Goal: Task Accomplishment & Management: Use online tool/utility

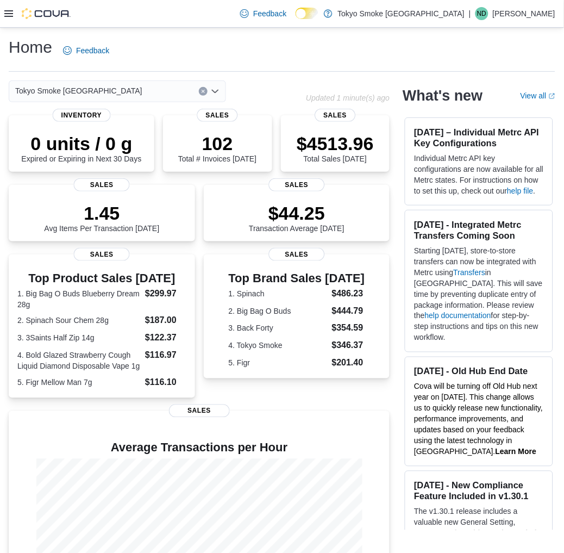
click at [197, 55] on div "Home Feedback" at bounding box center [282, 50] width 547 height 28
click at [204, 40] on div "Home Feedback" at bounding box center [282, 50] width 547 height 28
click at [13, 9] on div at bounding box center [37, 13] width 66 height 11
click at [8, 14] on icon at bounding box center [8, 13] width 9 height 7
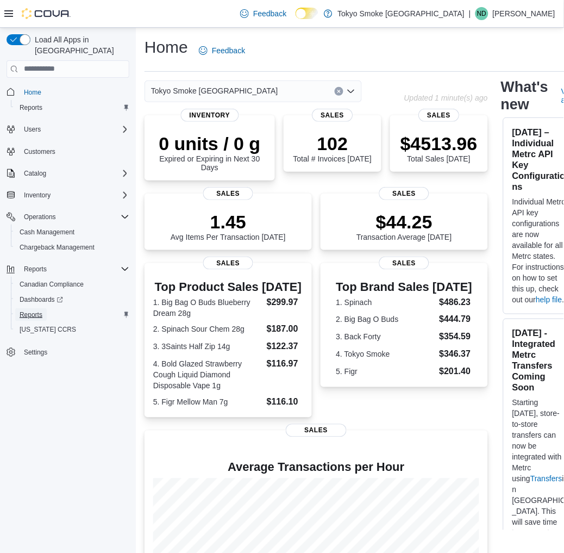
click at [30, 310] on span "Reports" at bounding box center [31, 314] width 23 height 9
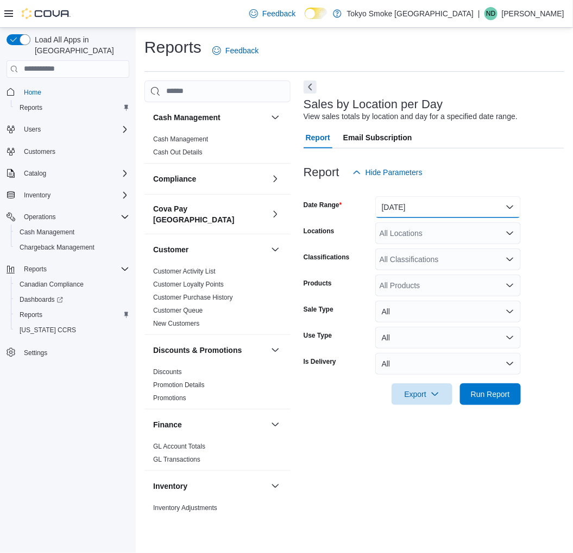
click at [401, 202] on button "[DATE]" at bounding box center [449, 207] width 146 height 22
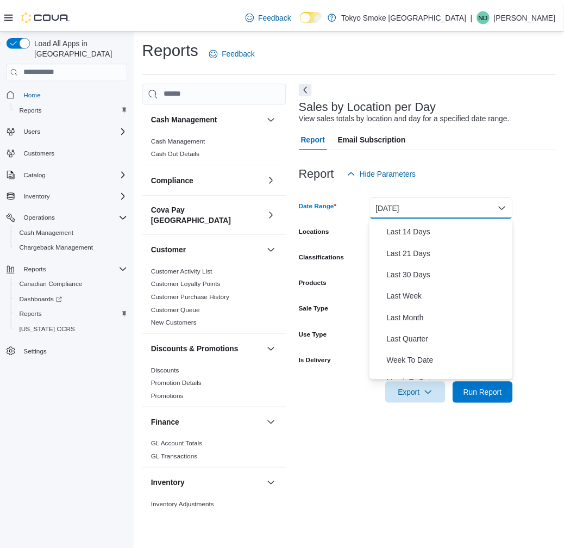
scroll to position [116, 0]
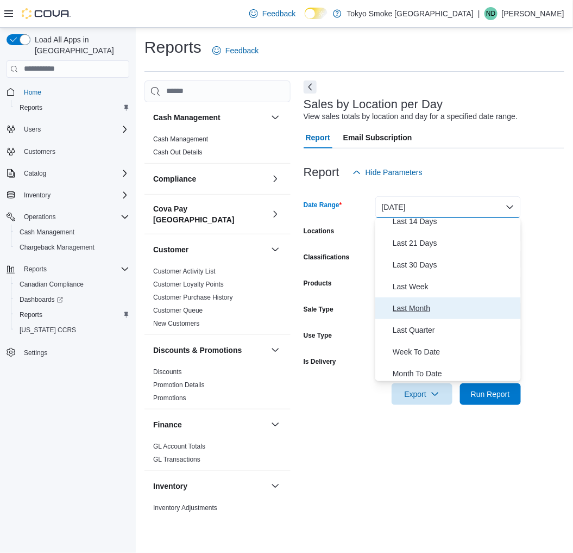
click at [439, 313] on span "Last Month" at bounding box center [455, 308] width 124 height 13
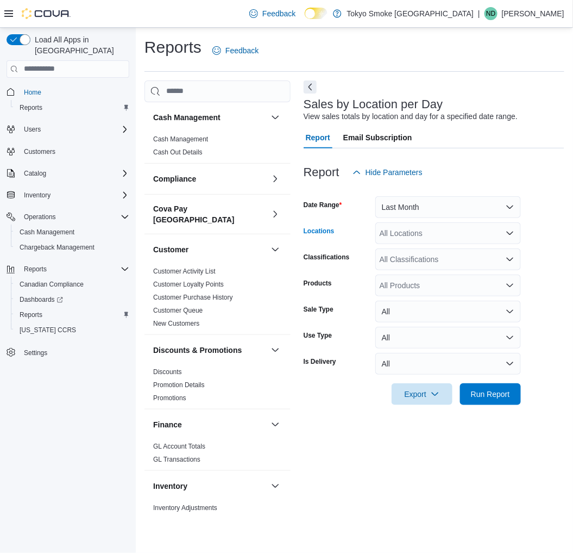
click at [402, 236] on div "All Locations" at bounding box center [449, 233] width 146 height 22
type input "*******"
click at [441, 251] on span "[PERSON_NAME]" at bounding box center [435, 251] width 63 height 11
click at [559, 378] on div at bounding box center [434, 378] width 261 height 9
click at [498, 398] on span "Run Report" at bounding box center [490, 393] width 39 height 11
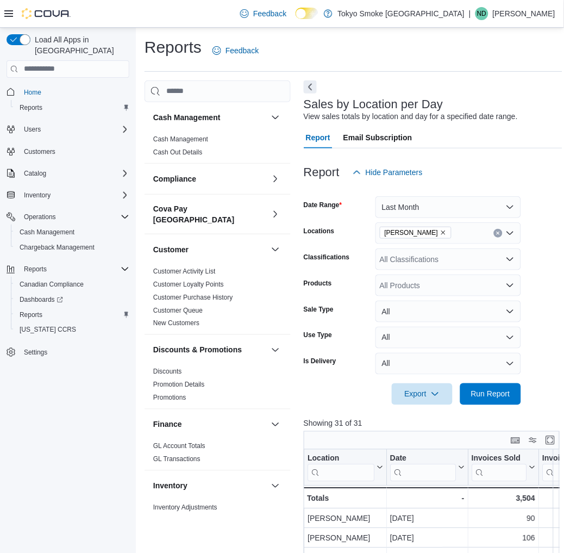
click at [3, 13] on div "Feedback Dark Mode Tokyo Smoke [GEOGRAPHIC_DATA] | ND [PERSON_NAME]" at bounding box center [282, 14] width 564 height 28
click at [8, 10] on icon at bounding box center [8, 13] width 9 height 7
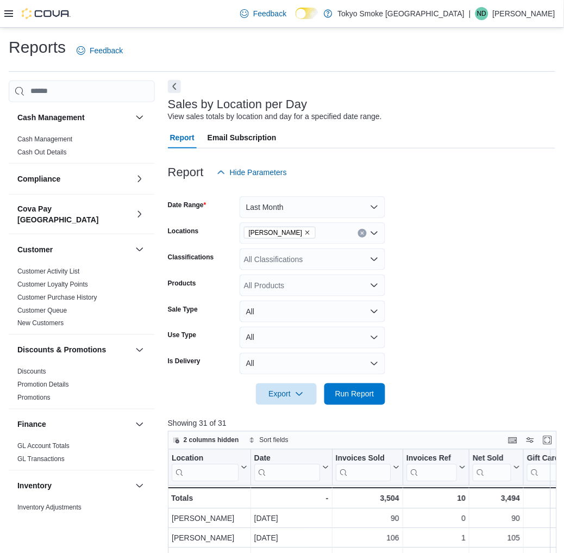
click at [175, 91] on button "Next" at bounding box center [174, 86] width 13 height 13
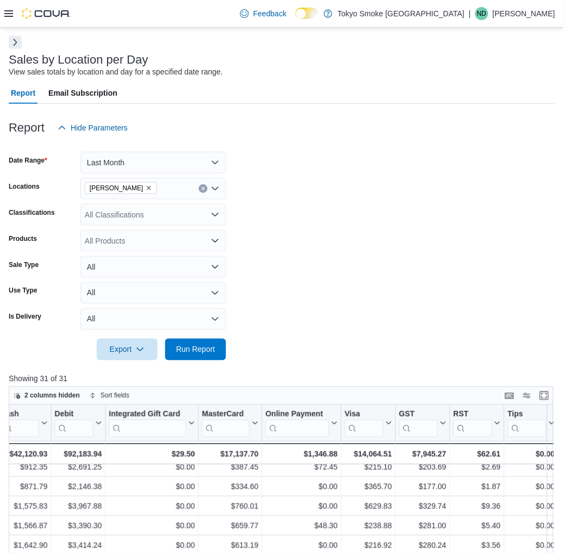
scroll to position [28, 0]
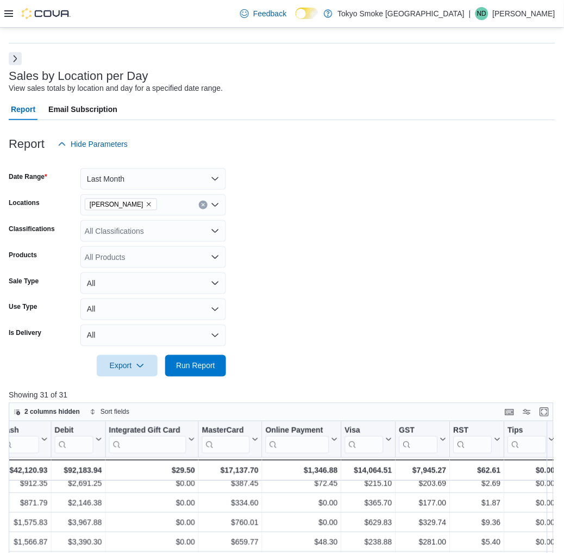
click at [146, 204] on icon "Remove Brandon Victoria from selection in this group" at bounding box center [149, 204] width 7 height 7
type input "*****"
click at [139, 221] on span "Winnipeg Crestview" at bounding box center [142, 223] width 67 height 11
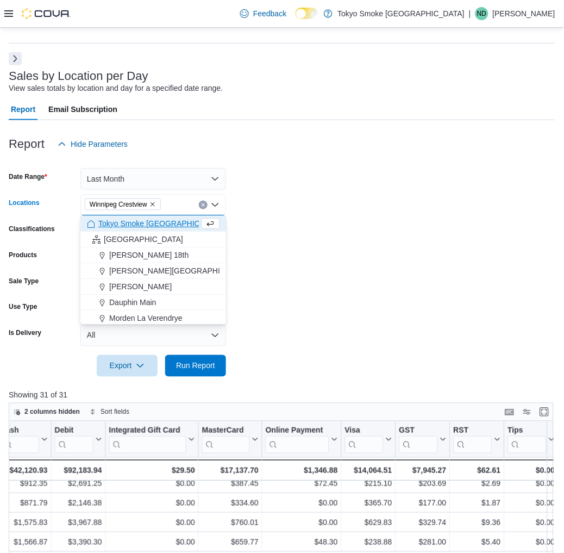
click at [363, 356] on form "Date Range Last Month Locations [GEOGRAPHIC_DATA] [GEOGRAPHIC_DATA] Combo box. …" at bounding box center [282, 266] width 547 height 222
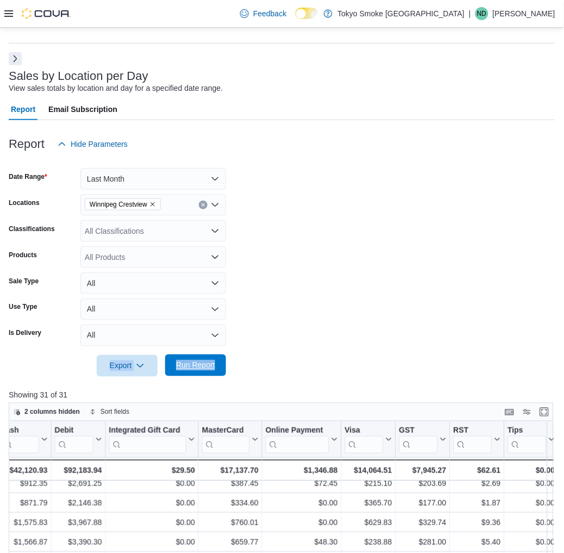
click at [196, 371] on span "Run Report" at bounding box center [196, 365] width 48 height 22
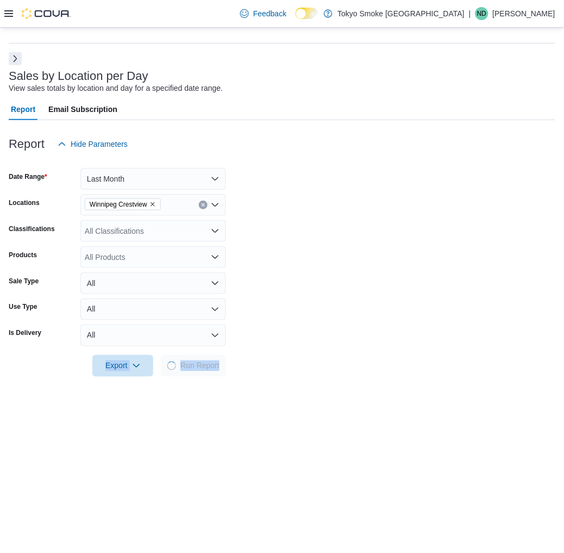
click at [421, 357] on form "Date Range Last Month Locations [GEOGRAPHIC_DATA] Crestview Classifications All…" at bounding box center [282, 266] width 547 height 222
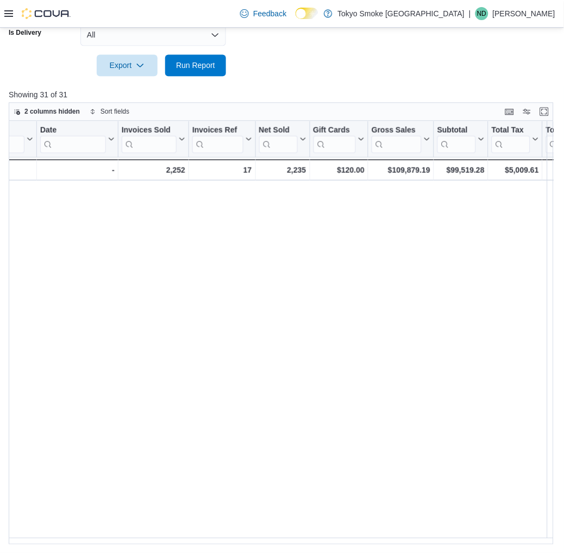
scroll to position [248, 1495]
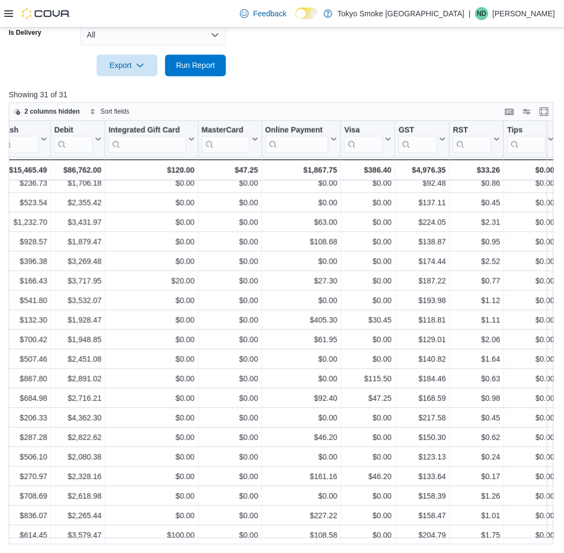
click at [463, 82] on div at bounding box center [282, 82] width 547 height 13
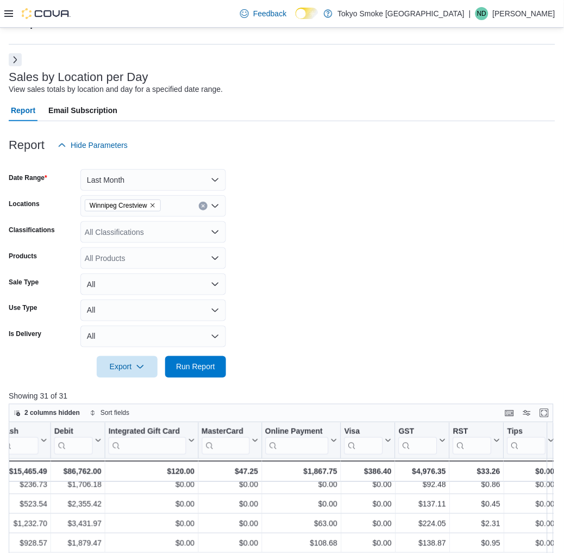
scroll to position [0, 0]
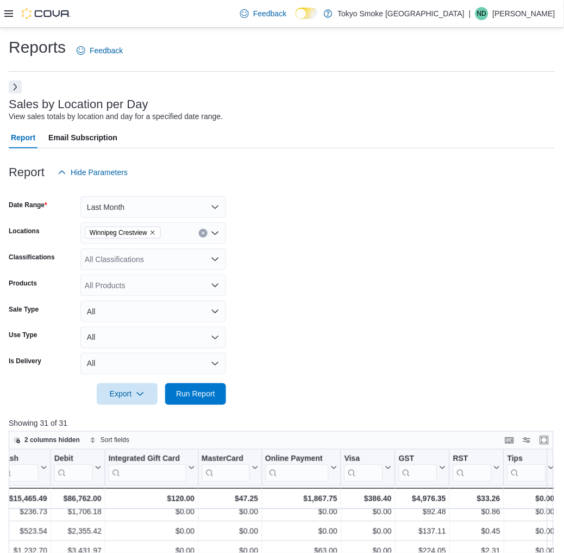
click at [202, 232] on icon "Clear input" at bounding box center [203, 233] width 4 height 4
type input "***"
click at [178, 244] on button "[GEOGRAPHIC_DATA]" at bounding box center [153, 252] width 146 height 16
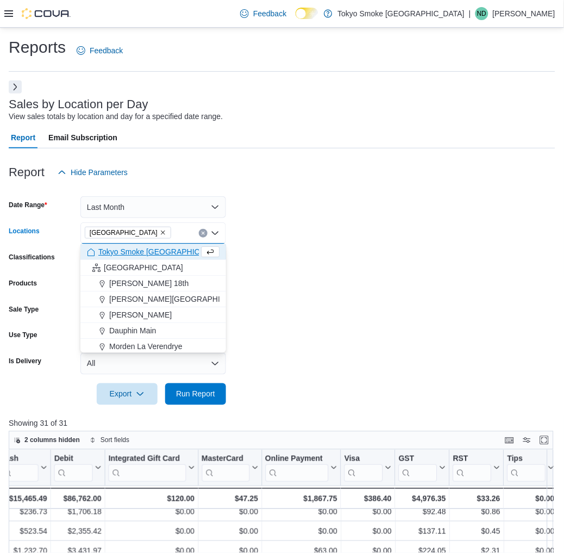
click at [318, 284] on form "Date Range Last Month Locations [GEOGRAPHIC_DATA] [GEOGRAPHIC_DATA] Combo box. …" at bounding box center [282, 294] width 547 height 222
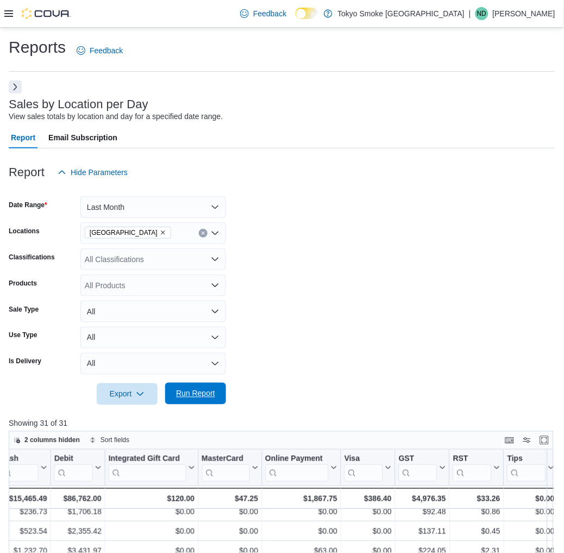
click at [197, 397] on span "Run Report" at bounding box center [195, 393] width 39 height 11
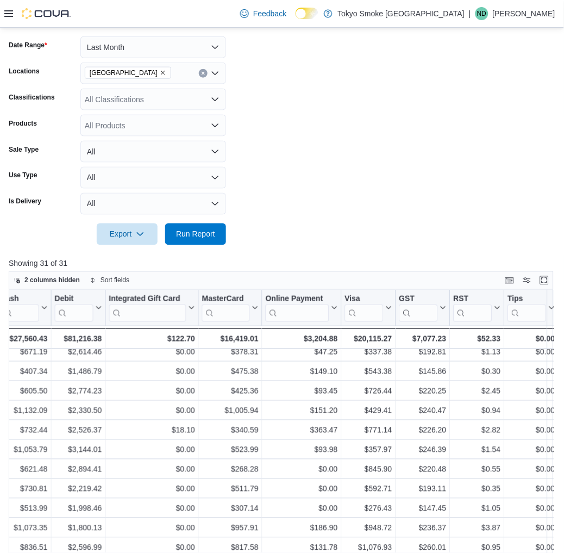
scroll to position [133, 0]
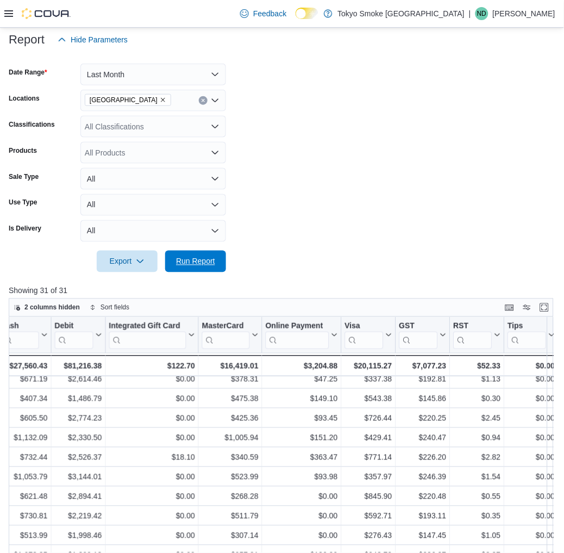
click at [201, 263] on span "Run Report" at bounding box center [195, 261] width 39 height 11
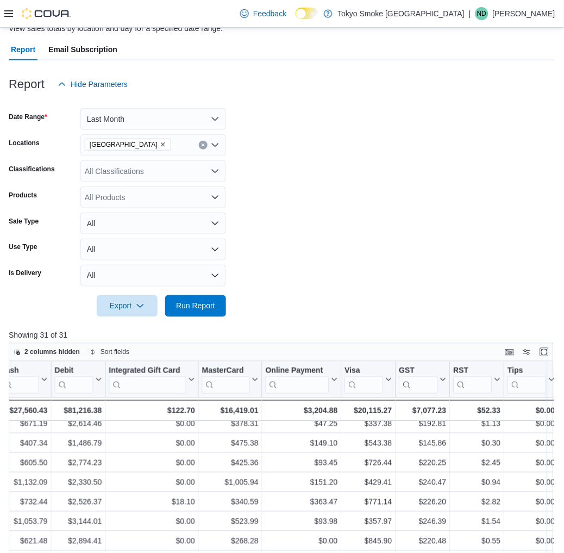
scroll to position [87, 0]
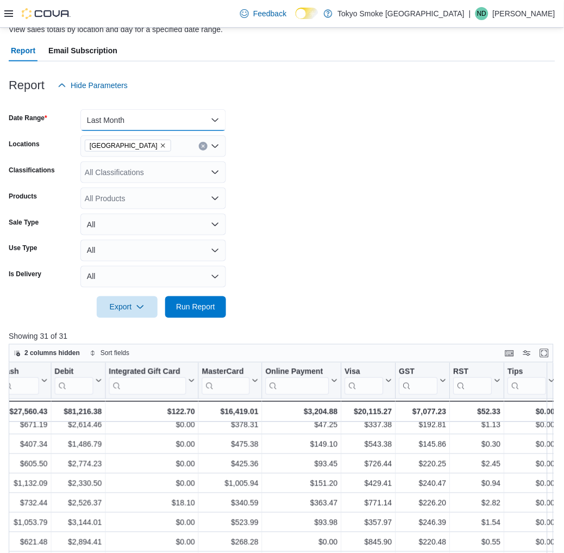
click at [208, 122] on button "Last Month" at bounding box center [153, 120] width 146 height 22
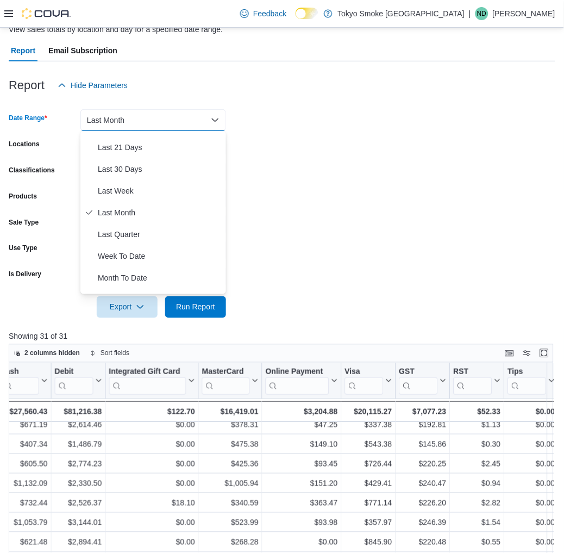
scroll to position [0, 0]
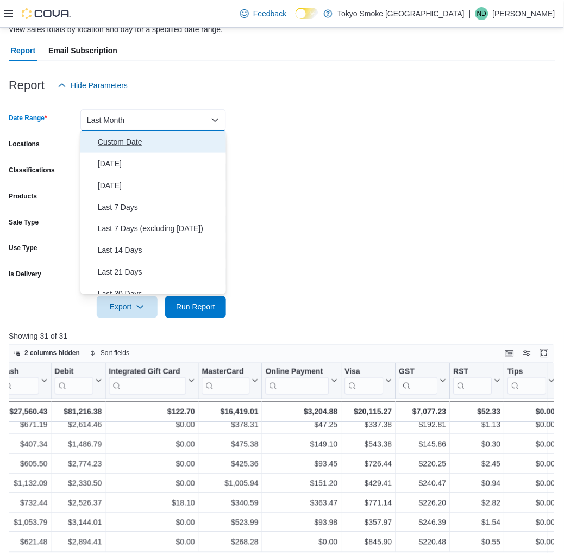
click at [138, 147] on span "Custom Date" at bounding box center [160, 141] width 124 height 13
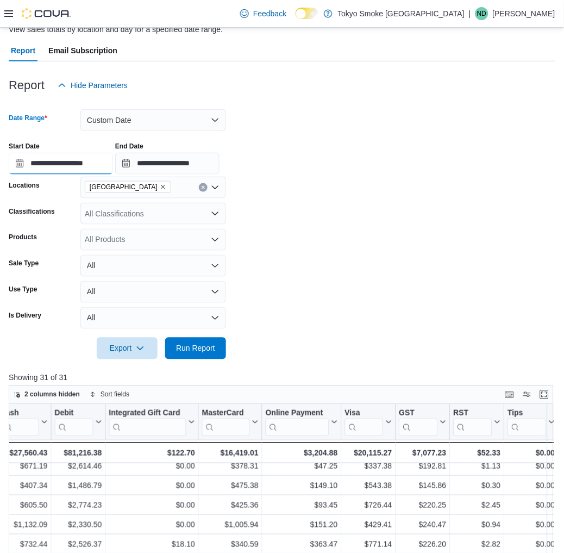
click at [83, 166] on input "**********" at bounding box center [61, 164] width 104 height 22
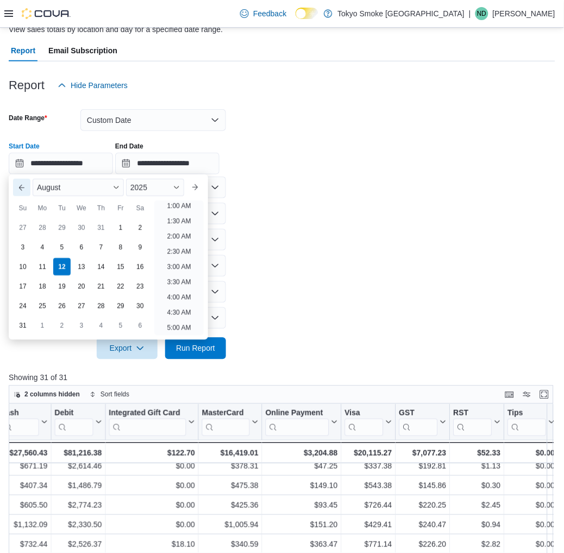
click at [24, 192] on button "Previous Month" at bounding box center [21, 187] width 17 height 17
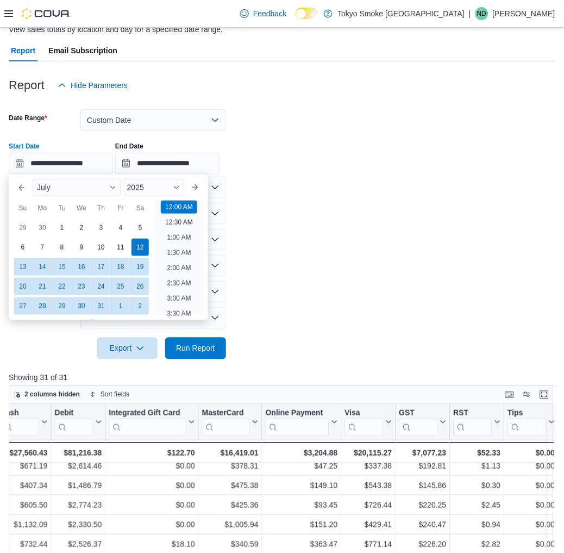
click at [12, 307] on div "Previous Month Next month [DATE] [DATE] Su Mo Tu We Th Fr Sa 29 30 1 2 3 4 5 6 …" at bounding box center [108, 247] width 199 height 146
click at [25, 310] on div "27" at bounding box center [22, 305] width 19 height 19
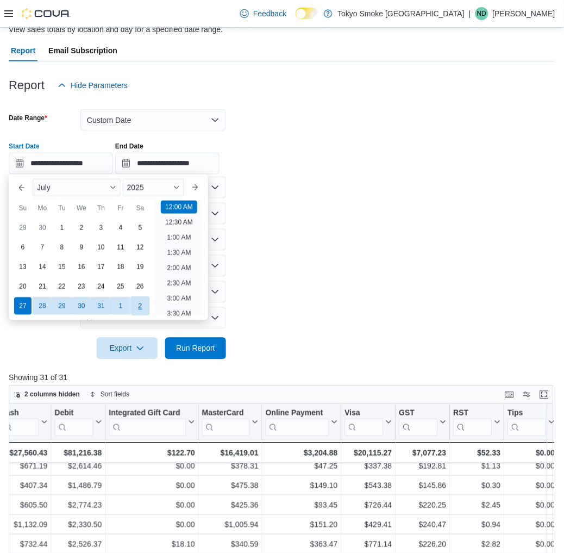
click at [142, 309] on div "2" at bounding box center [139, 305] width 19 height 19
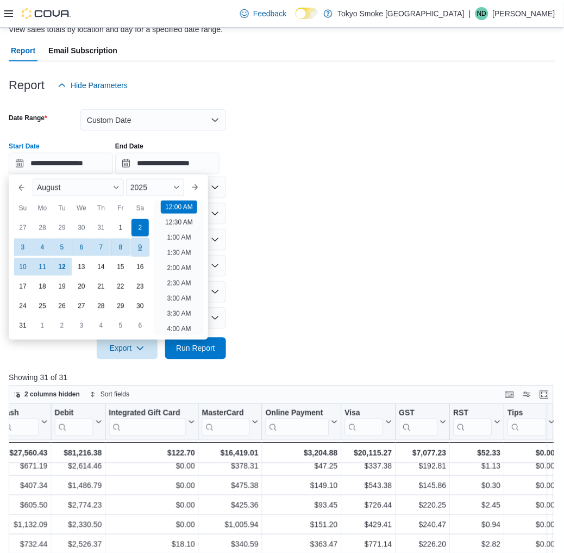
click at [142, 246] on div "9" at bounding box center [139, 247] width 19 height 19
click at [71, 166] on input "**********" at bounding box center [61, 164] width 104 height 22
click at [67, 187] on div "August" at bounding box center [78, 187] width 91 height 17
click at [22, 186] on button "Previous Month" at bounding box center [21, 187] width 17 height 17
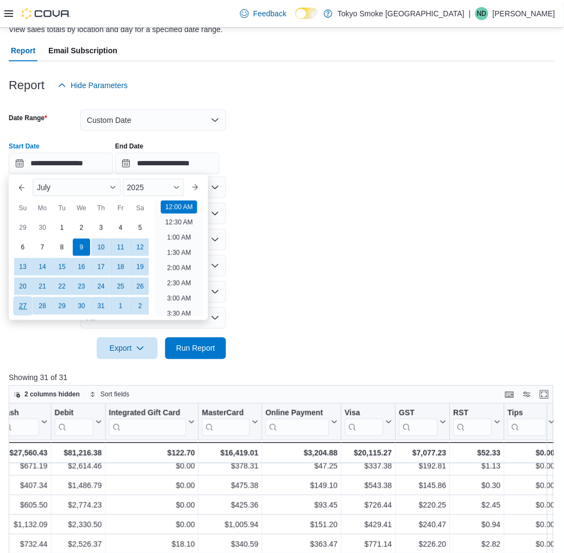
click at [22, 308] on div "27" at bounding box center [22, 305] width 19 height 19
type input "**********"
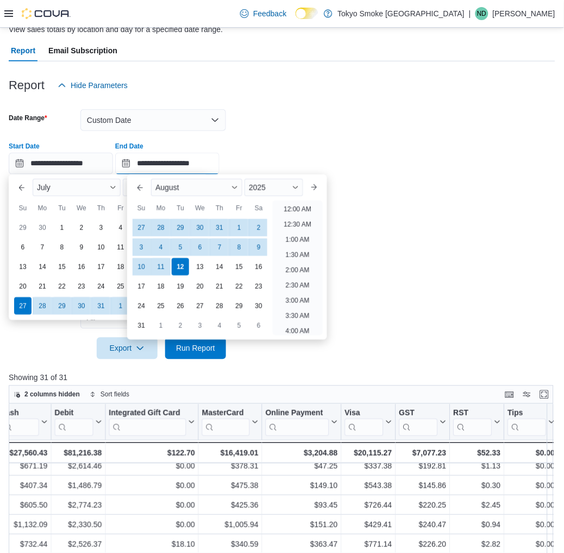
click at [155, 161] on input "**********" at bounding box center [167, 164] width 104 height 22
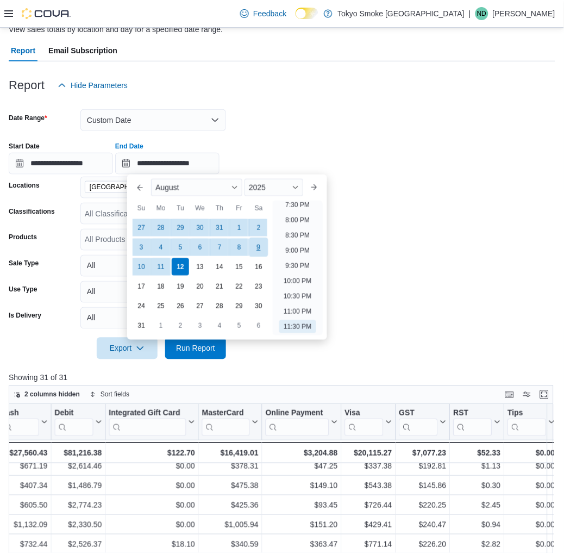
click at [259, 246] on div "9" at bounding box center [258, 247] width 19 height 19
type input "**********"
click at [265, 368] on div at bounding box center [282, 365] width 547 height 13
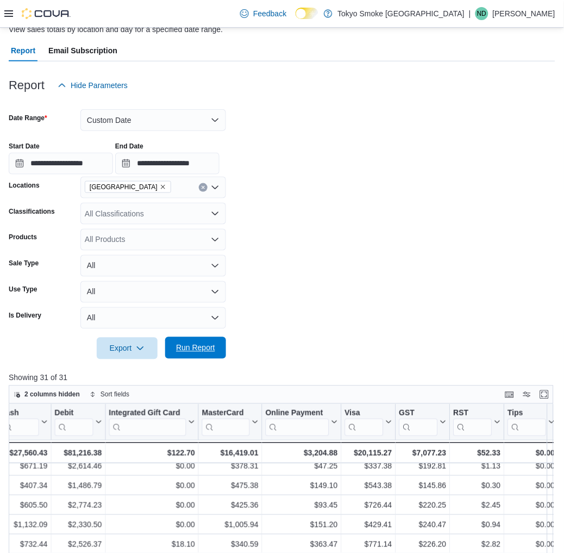
click at [202, 356] on span "Run Report" at bounding box center [196, 348] width 48 height 22
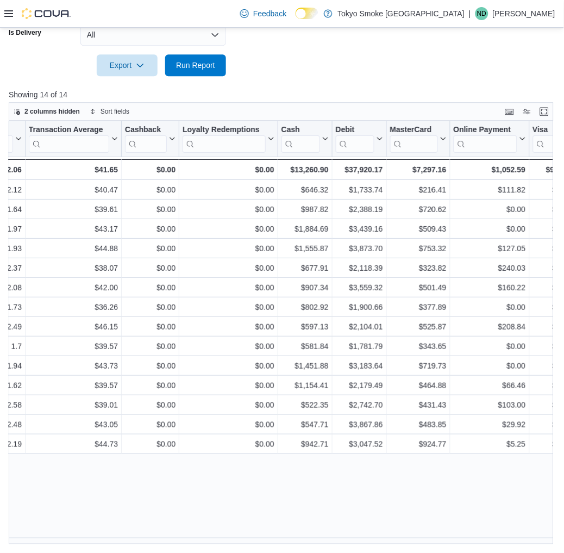
scroll to position [0, 1421]
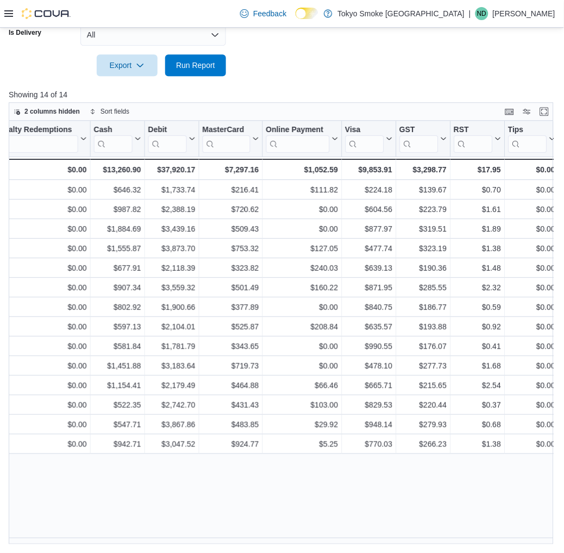
click at [422, 78] on div at bounding box center [282, 82] width 547 height 13
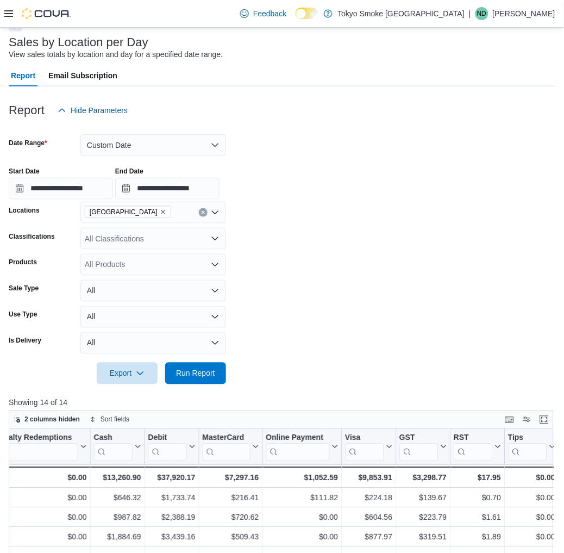
scroll to position [0, 0]
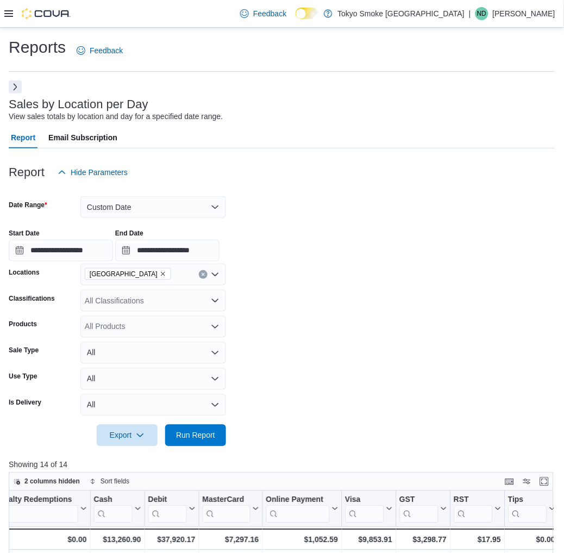
click at [166, 272] on icon "Remove Winnipeg Dominion Centre from selection in this group" at bounding box center [163, 274] width 7 height 7
type input "*****"
click at [139, 295] on span "Winnipeg Regent" at bounding box center [138, 293] width 58 height 11
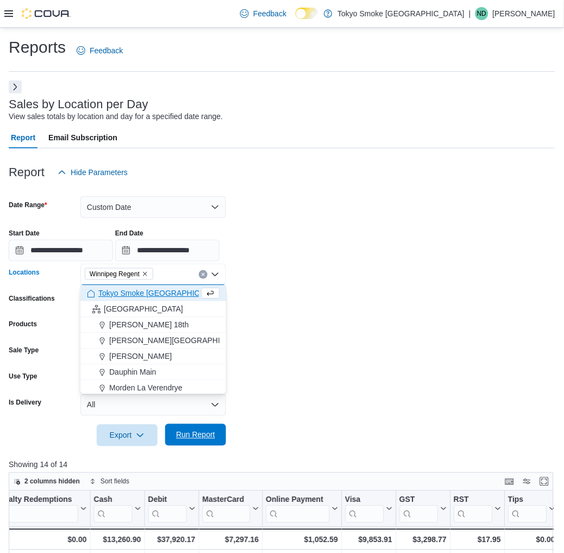
click at [193, 441] on span "Run Report" at bounding box center [196, 435] width 48 height 22
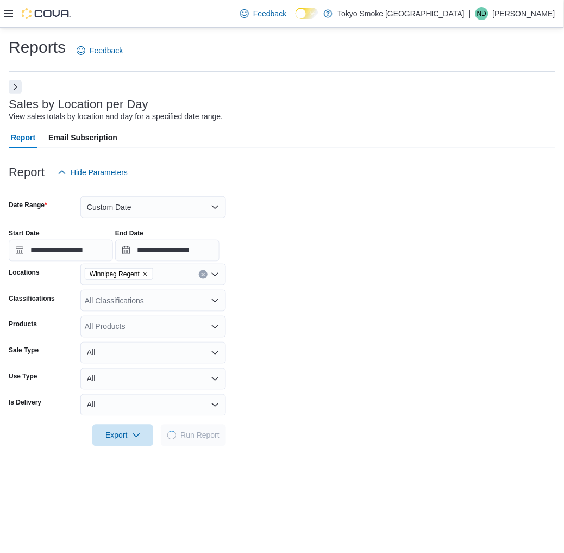
drag, startPoint x: 417, startPoint y: 391, endPoint x: 417, endPoint y: 382, distance: 9.8
click at [417, 382] on form "**********" at bounding box center [282, 314] width 547 height 263
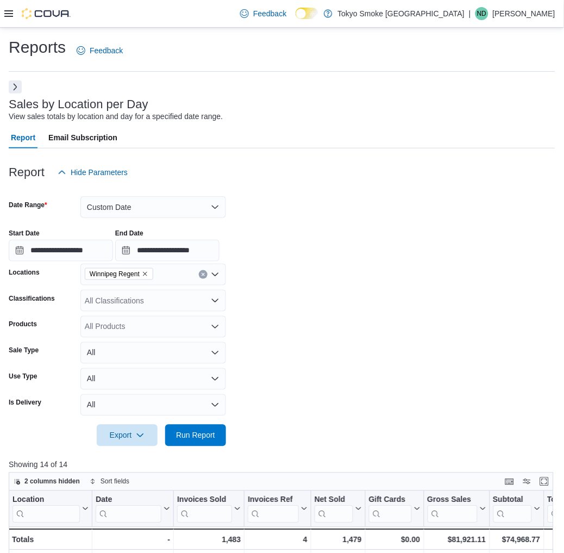
click at [392, 104] on div "Sales by Location per Day View sales totals by location and day for a specified…" at bounding box center [279, 110] width 541 height 24
click at [182, 210] on button "Custom Date" at bounding box center [153, 207] width 146 height 22
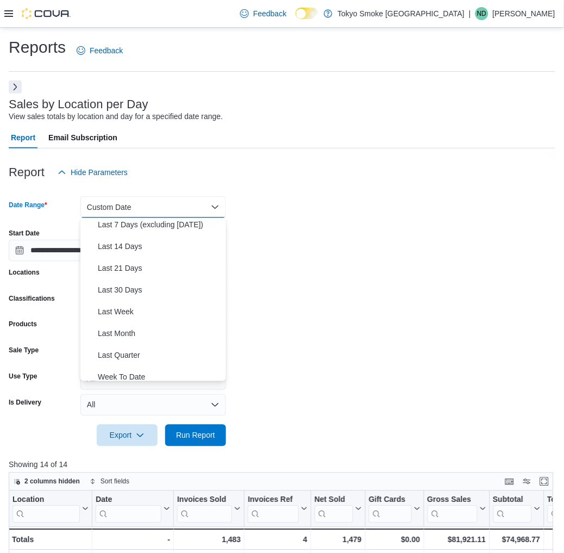
scroll to position [162, 0]
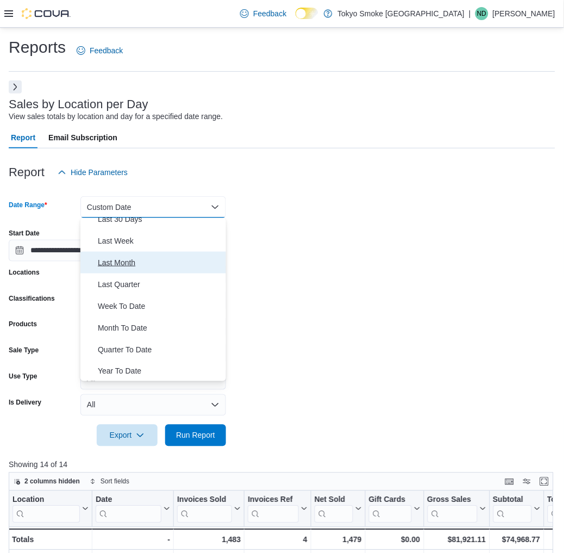
click at [120, 259] on span "Last Month" at bounding box center [160, 262] width 124 height 13
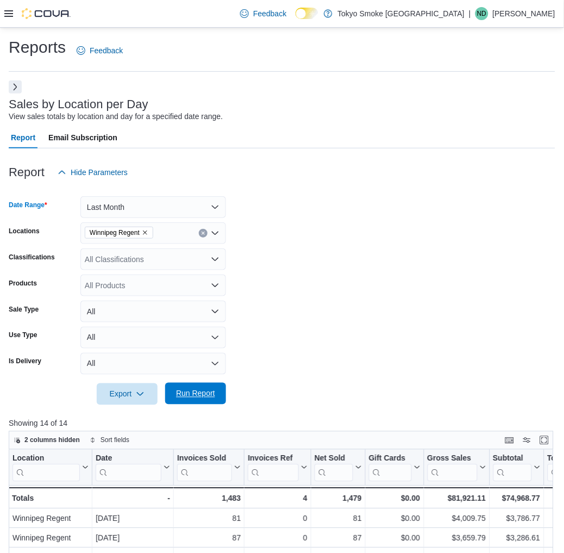
click at [209, 404] on span "Run Report" at bounding box center [196, 394] width 48 height 22
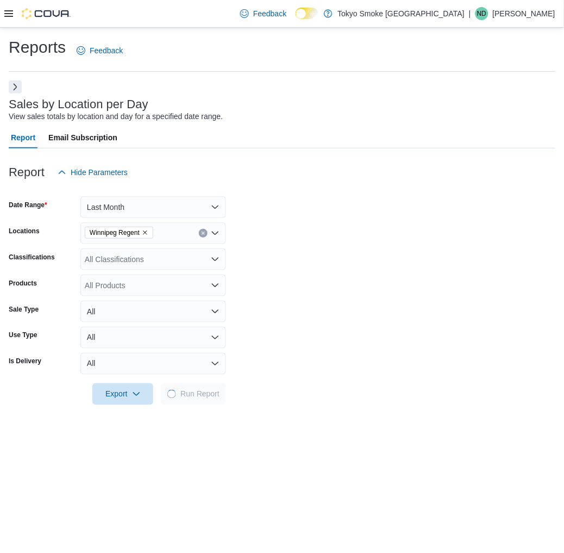
click at [376, 344] on form "Date Range Last Month Locations [GEOGRAPHIC_DATA] Regent Classifications All Cl…" at bounding box center [282, 294] width 547 height 222
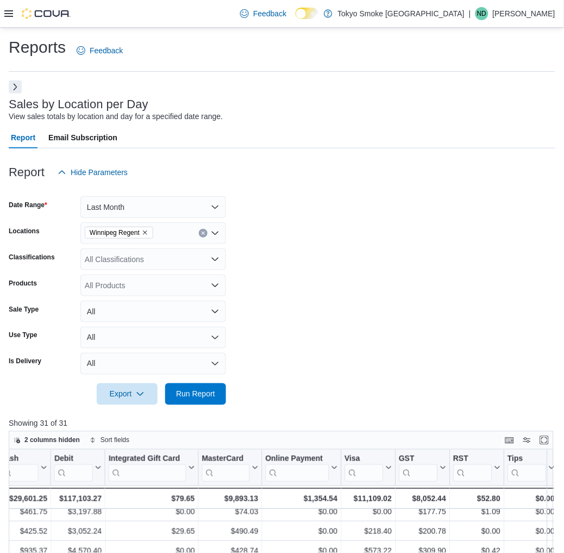
click at [148, 233] on icon "Remove Winnipeg Regent from selection in this group" at bounding box center [145, 232] width 7 height 7
type input "**"
click at [139, 247] on span "Winnipeg The Exchange" at bounding box center [150, 251] width 83 height 11
click at [200, 389] on span "Run Report" at bounding box center [195, 393] width 39 height 11
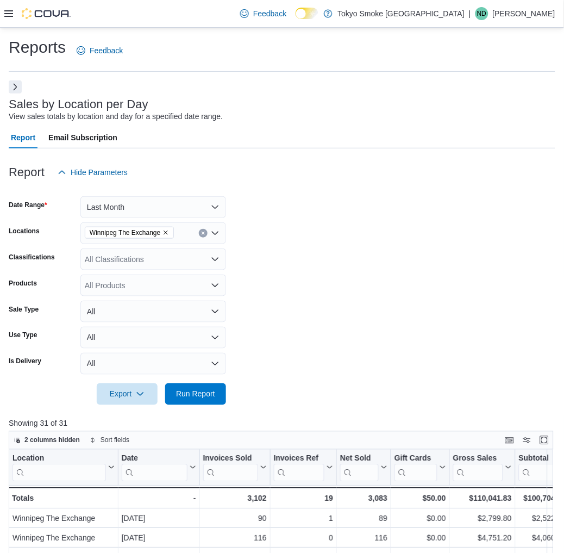
click at [328, 356] on form "Date Range Last Month Locations [GEOGRAPHIC_DATA] The Exchange Classifications …" at bounding box center [282, 294] width 547 height 222
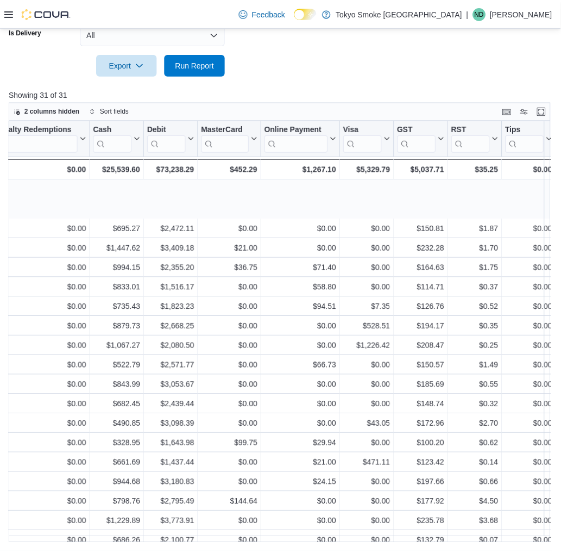
scroll to position [248, 1418]
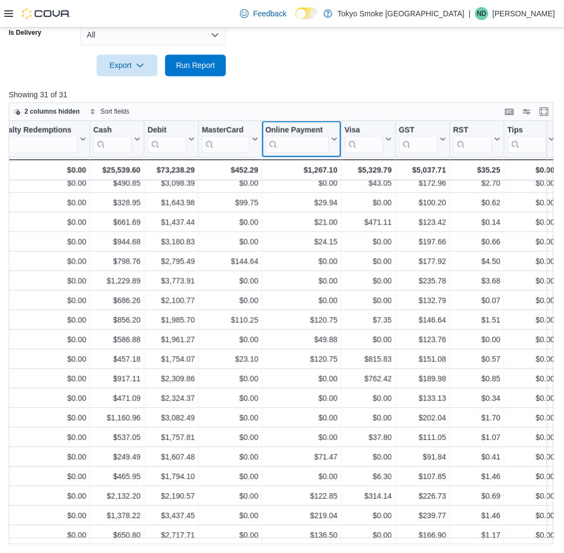
click at [285, 127] on div "Online Payment" at bounding box center [298, 129] width 64 height 10
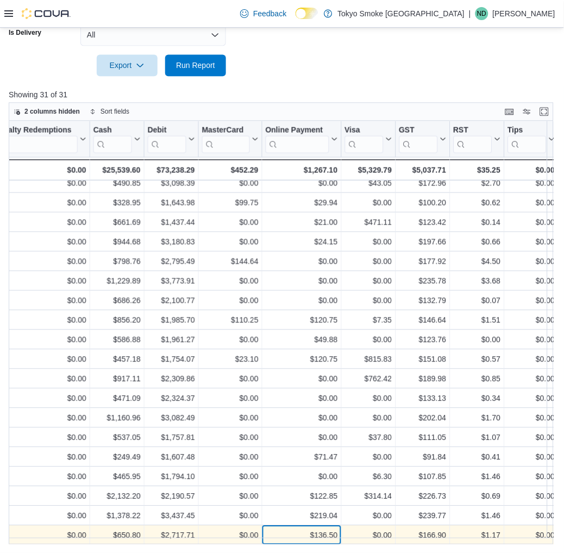
click at [296, 530] on div "$136.50" at bounding box center [302, 534] width 72 height 13
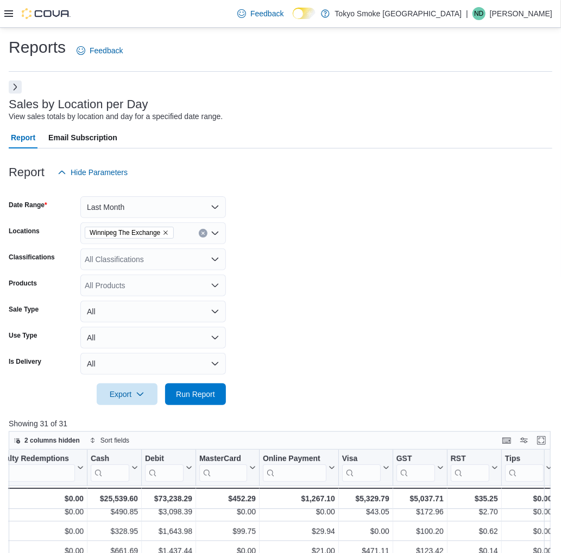
scroll to position [324, 0]
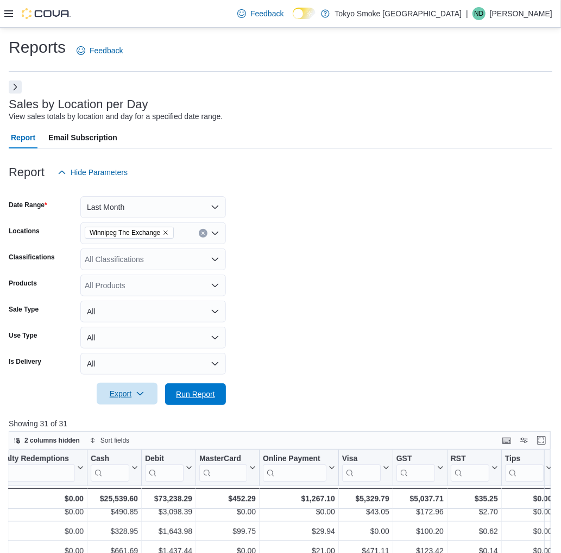
drag, startPoint x: 215, startPoint y: 399, endPoint x: 115, endPoint y: 397, distance: 100.0
click at [215, 399] on span "Run Report" at bounding box center [196, 394] width 48 height 22
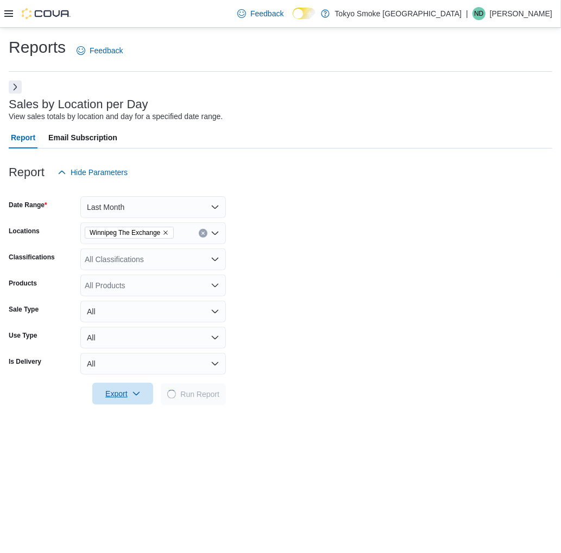
click at [129, 393] on span "Export" at bounding box center [123, 394] width 48 height 22
click at [118, 393] on span "Export" at bounding box center [123, 394] width 48 height 22
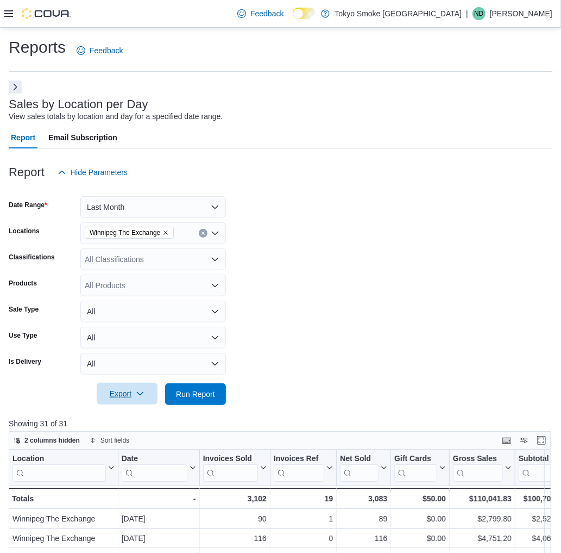
click at [122, 390] on span "Export" at bounding box center [127, 394] width 48 height 22
click at [127, 408] on button "Export to Excel" at bounding box center [129, 416] width 62 height 22
click at [202, 205] on button "Last Month" at bounding box center [153, 207] width 146 height 22
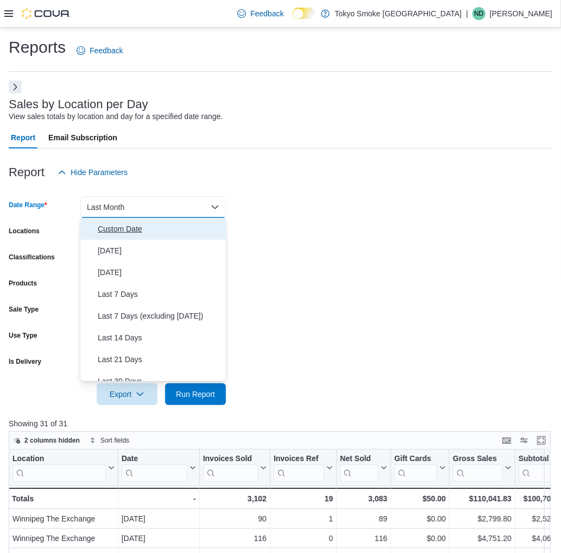
click at [137, 231] on span "Custom Date" at bounding box center [160, 228] width 124 height 13
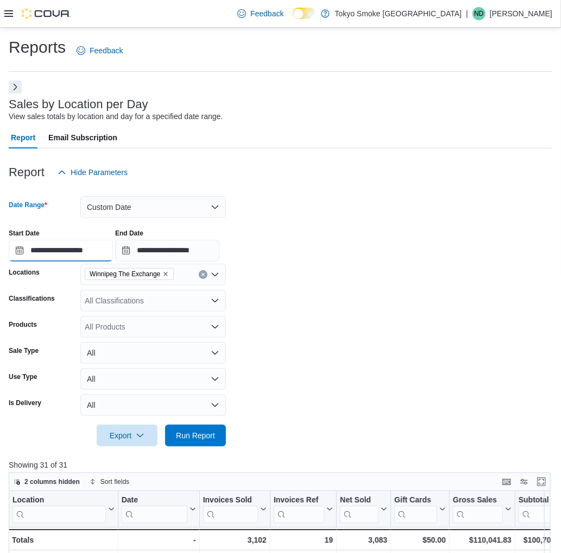
click at [113, 257] on input "**********" at bounding box center [61, 251] width 104 height 22
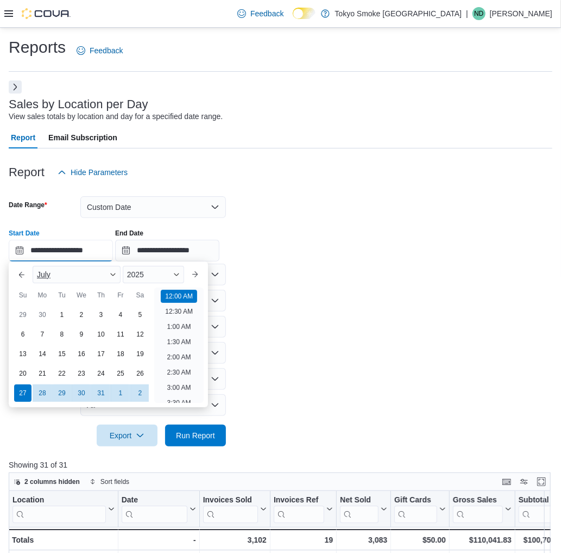
scroll to position [34, 0]
click at [23, 314] on div "29" at bounding box center [22, 314] width 19 height 19
click at [23, 314] on div "1" at bounding box center [22, 314] width 19 height 19
type input "**********"
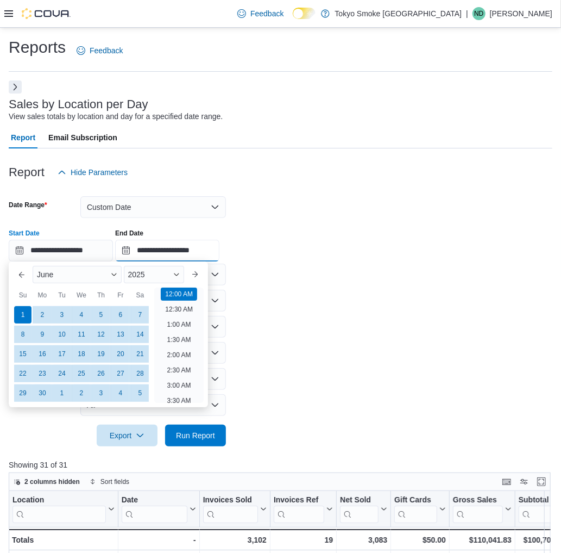
click at [167, 252] on input "**********" at bounding box center [167, 251] width 104 height 22
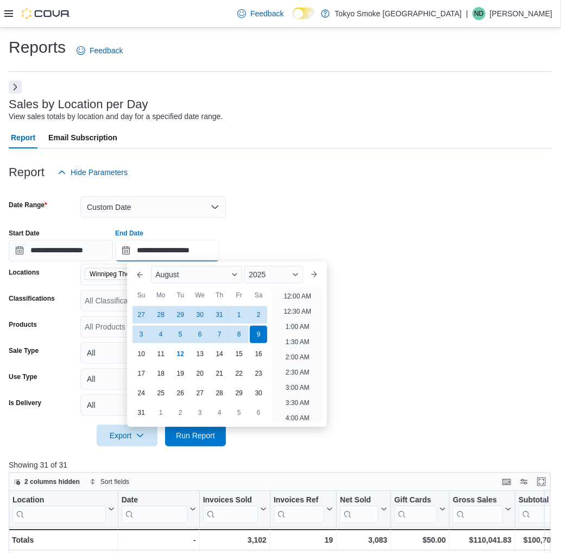
scroll to position [598, 0]
click at [136, 279] on button "Previous Month" at bounding box center [140, 274] width 17 height 17
type input "**********"
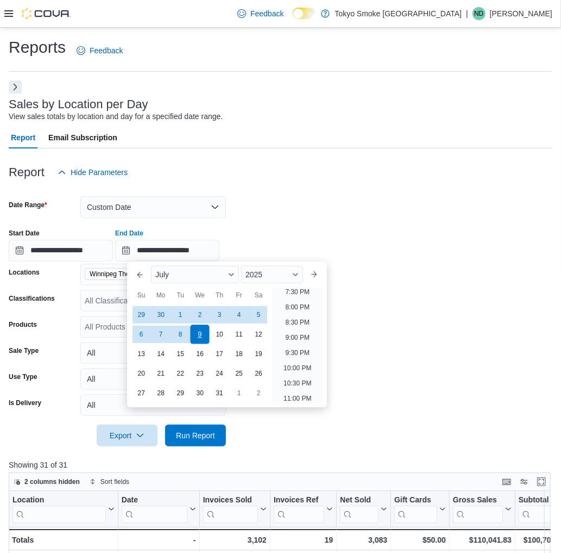
click at [205, 330] on div "9" at bounding box center [200, 333] width 19 height 19
click at [325, 453] on div at bounding box center [281, 452] width 544 height 13
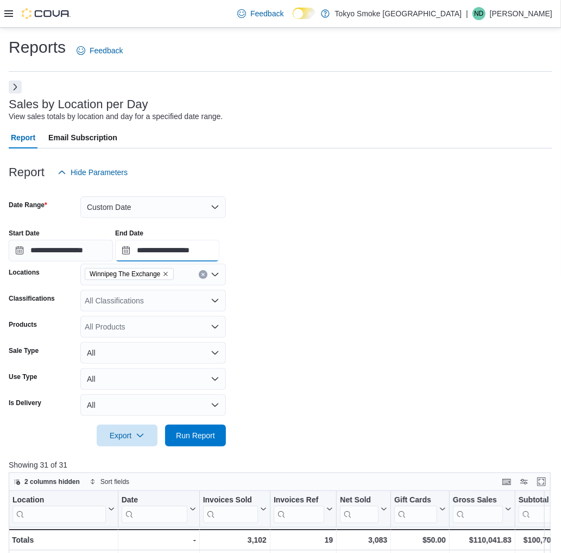
click at [190, 259] on input "**********" at bounding box center [167, 251] width 104 height 22
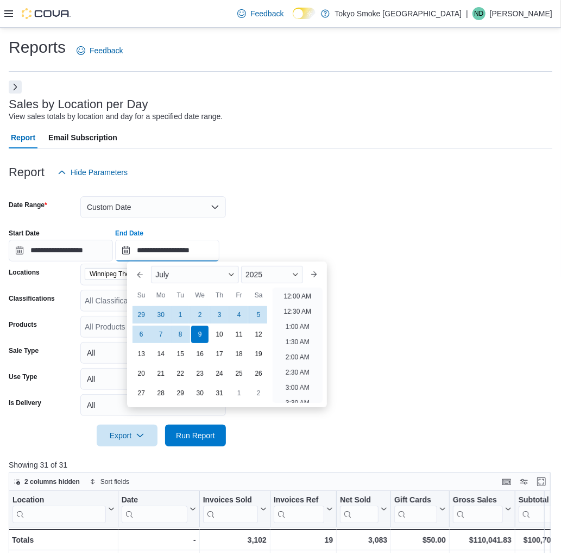
scroll to position [617, 0]
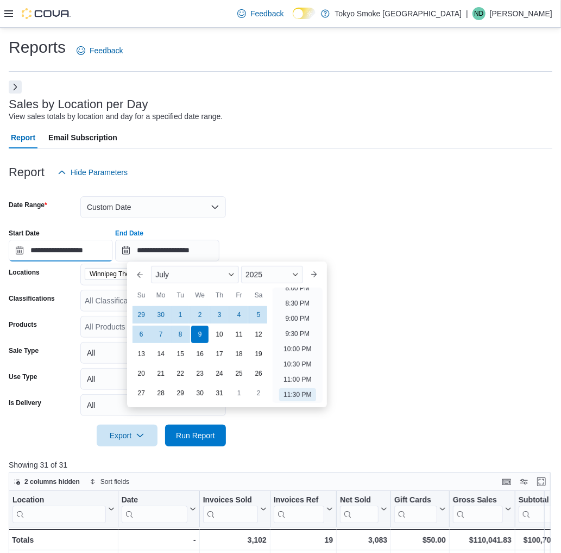
click at [85, 254] on input "**********" at bounding box center [61, 251] width 104 height 22
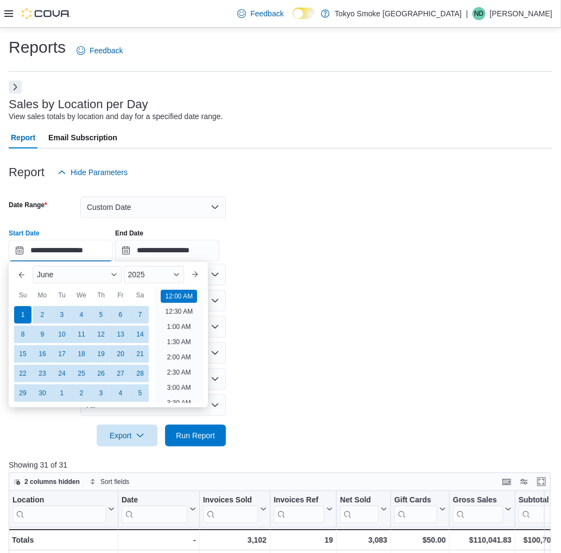
scroll to position [34, 0]
click at [21, 391] on div "29" at bounding box center [22, 392] width 19 height 19
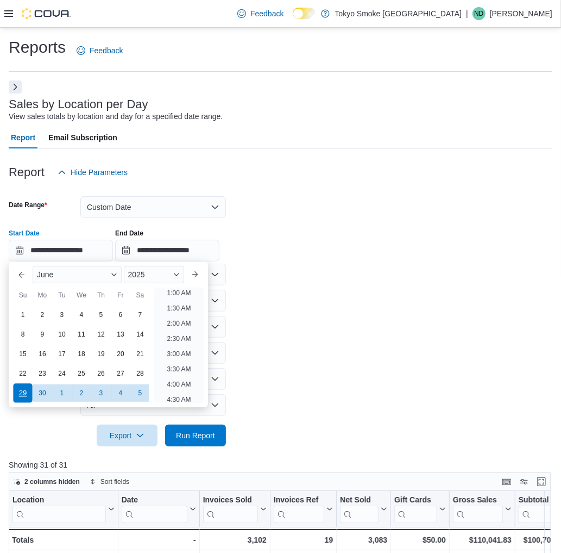
click at [21, 391] on div "29" at bounding box center [22, 392] width 19 height 19
click at [96, 373] on div "26" at bounding box center [100, 373] width 19 height 19
type input "**********"
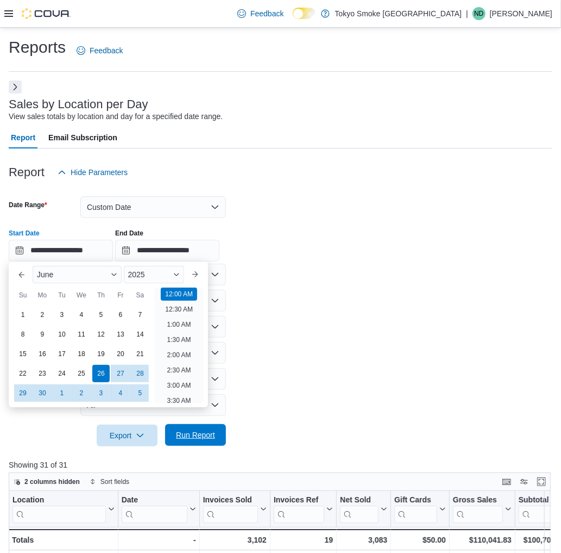
click at [189, 434] on span "Run Report" at bounding box center [195, 434] width 39 height 11
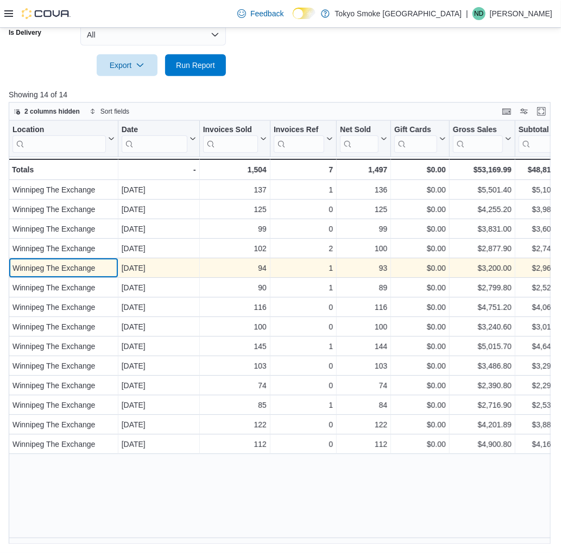
click at [91, 268] on div "Winnipeg The Exchange" at bounding box center [64, 267] width 102 height 13
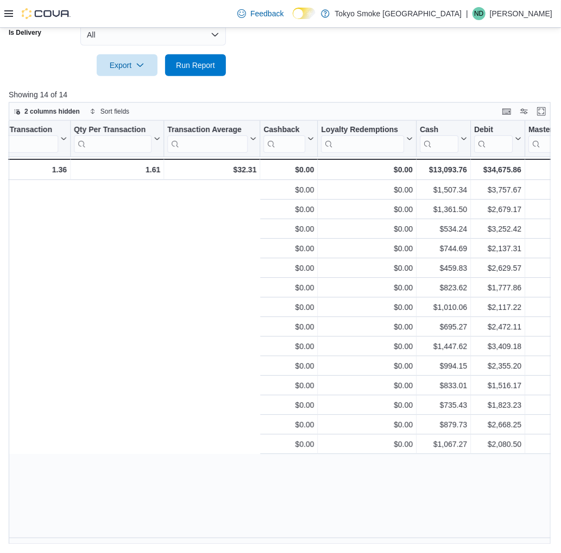
scroll to position [0, 1401]
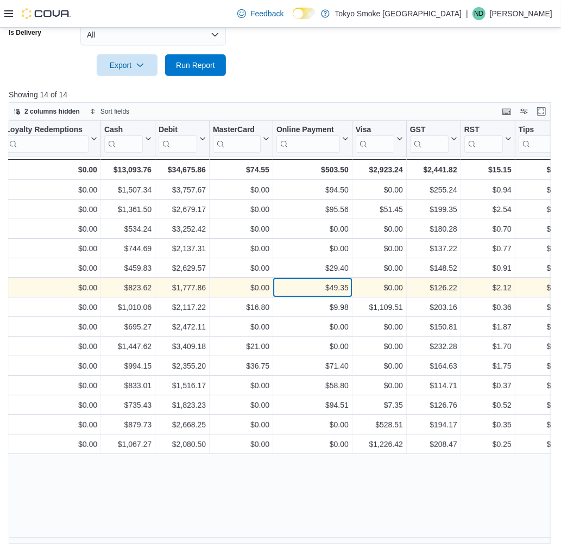
click at [338, 295] on div "$49.35 - Online Payment, column 24, row 6" at bounding box center [312, 288] width 79 height 20
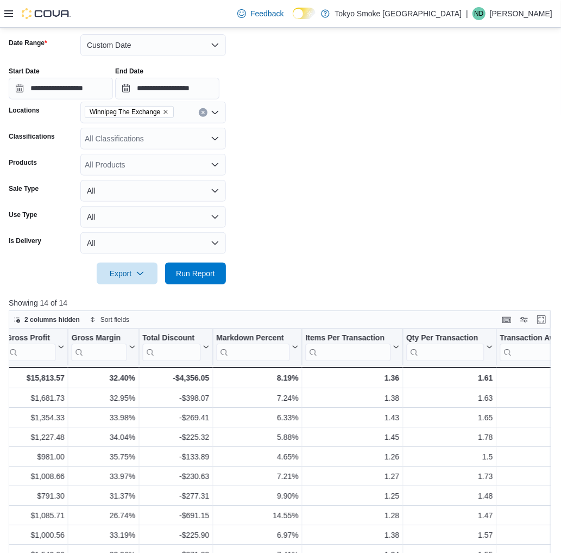
scroll to position [133, 0]
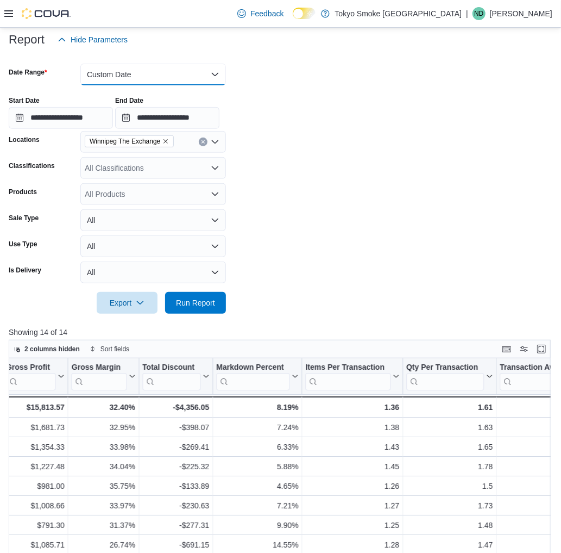
click at [117, 77] on button "Custom Date" at bounding box center [153, 75] width 146 height 22
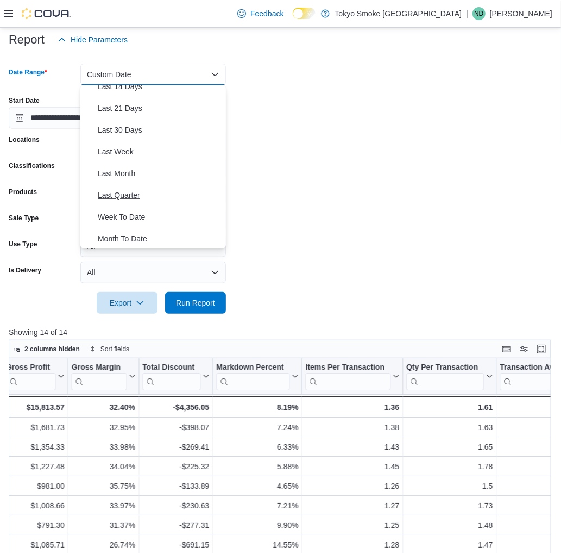
scroll to position [122, 0]
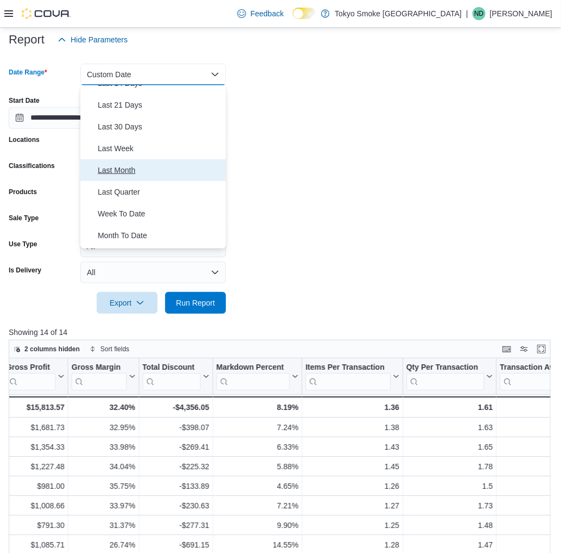
click at [160, 171] on span "Last Month" at bounding box center [160, 170] width 124 height 13
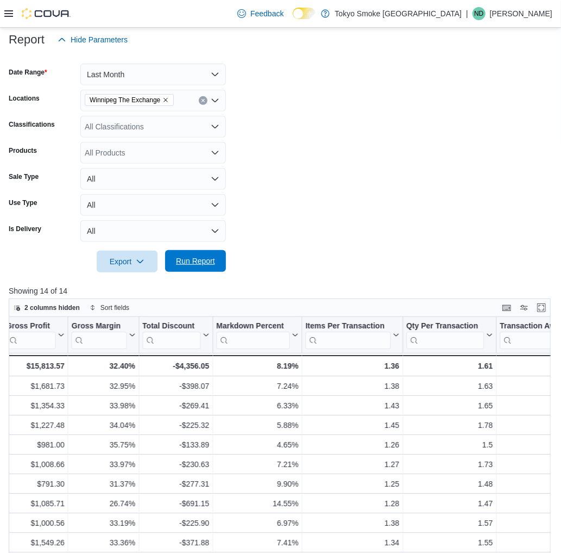
click at [188, 266] on span "Run Report" at bounding box center [196, 261] width 48 height 22
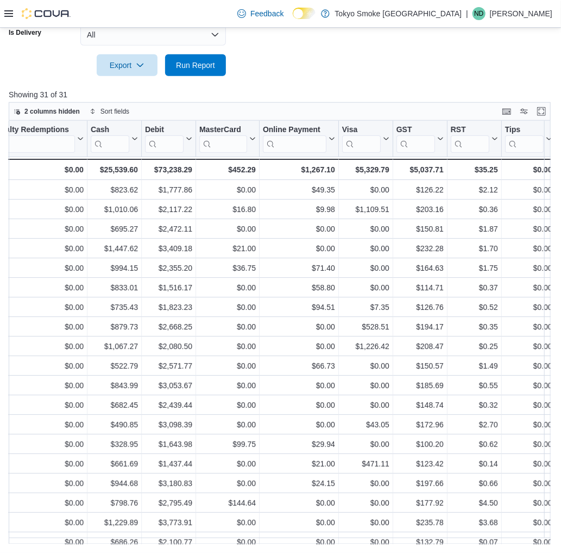
scroll to position [248, 1421]
